Goal: Information Seeking & Learning: Learn about a topic

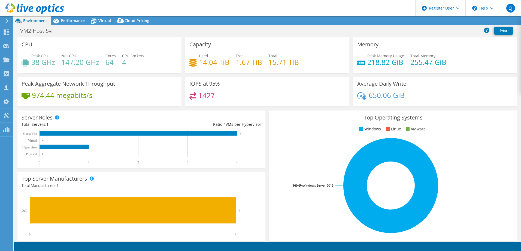
select select "USD"
click at [81, 17] on div "Performance" at bounding box center [70, 20] width 38 height 9
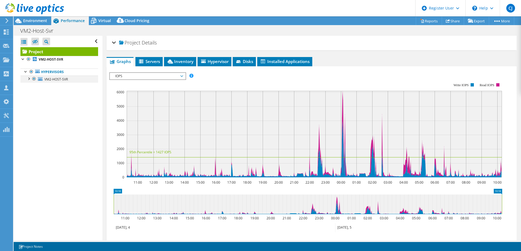
click at [32, 78] on div at bounding box center [33, 78] width 5 height 7
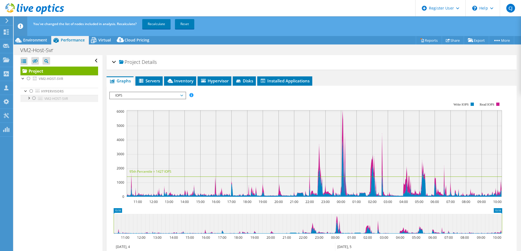
click at [31, 96] on li "VM2-HOST-SVR 0 Network Interfaces Broadcom NetXtreme E-Series Advanced Dual-por…" at bounding box center [59, 98] width 78 height 7
click at [29, 97] on div at bounding box center [28, 97] width 5 height 5
click at [25, 91] on div at bounding box center [25, 90] width 5 height 5
click at [41, 38] on span "Environment" at bounding box center [35, 39] width 24 height 5
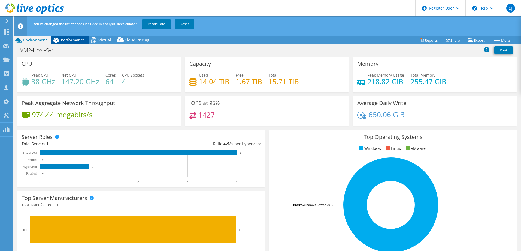
click at [62, 38] on span "Performance" at bounding box center [73, 39] width 24 height 5
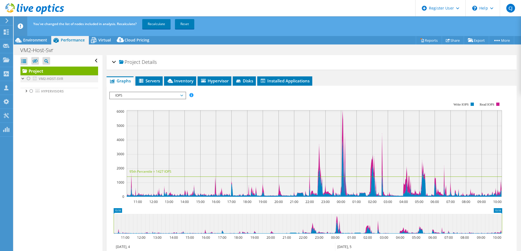
click at [23, 79] on div at bounding box center [22, 77] width 5 height 5
click at [31, 41] on span "Environment" at bounding box center [35, 39] width 24 height 5
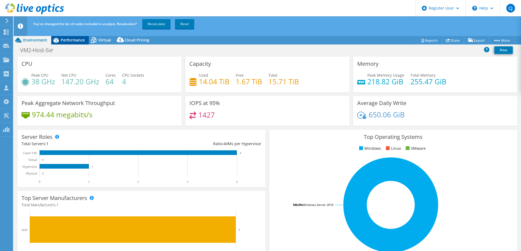
click at [74, 39] on span "Performance" at bounding box center [73, 39] width 24 height 5
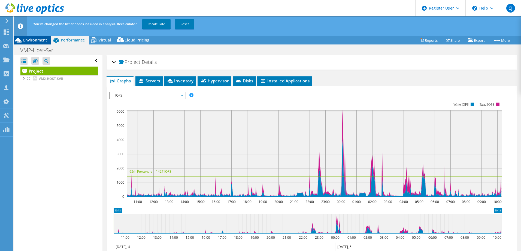
click at [30, 42] on span "Environment" at bounding box center [35, 39] width 24 height 5
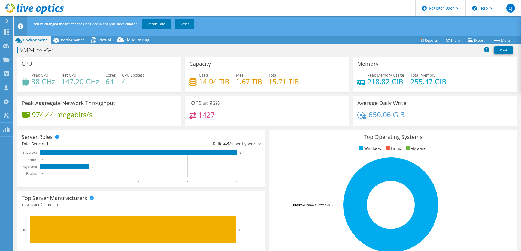
click at [33, 50] on h1 "VM2-Host-Svr" at bounding box center [40, 50] width 44 height 6
click at [133, 53] on div "VM2-Host-Svr Print" at bounding box center [267, 50] width 507 height 10
click at [77, 49] on link at bounding box center [78, 49] width 8 height 7
click at [75, 36] on div "Performance" at bounding box center [70, 40] width 38 height 9
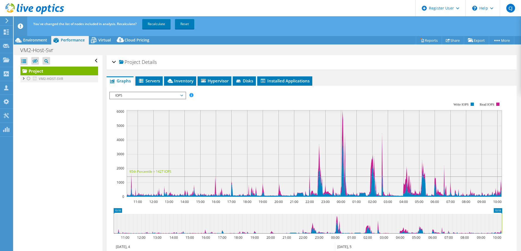
click at [23, 78] on div at bounding box center [22, 77] width 5 height 5
click at [27, 92] on div at bounding box center [25, 90] width 5 height 5
click at [30, 114] on div at bounding box center [31, 111] width 5 height 5
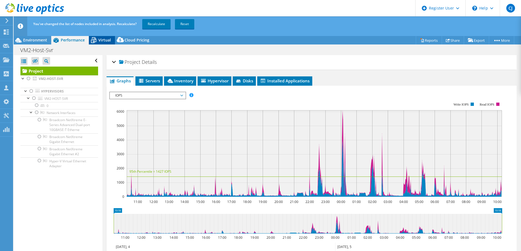
click at [104, 40] on span "Virtual" at bounding box center [104, 39] width 13 height 5
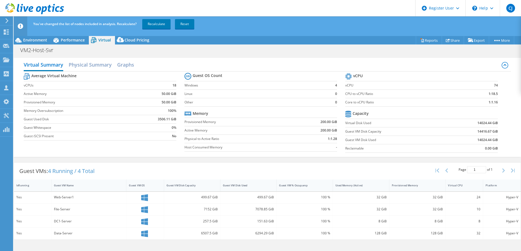
scroll to position [56, 0]
